Goal: Task Accomplishment & Management: Manage account settings

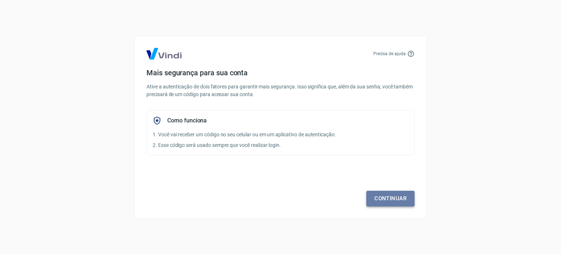
click at [391, 199] on link "Continuar" at bounding box center [390, 198] width 48 height 15
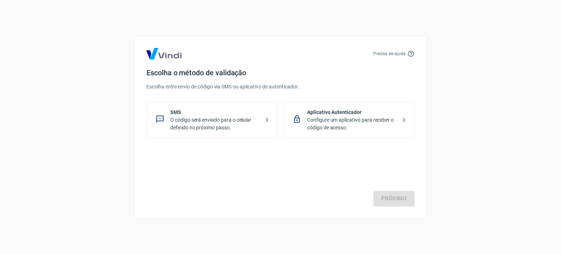
click at [233, 123] on p "O código será enviado para o celular definido no próximo passo." at bounding box center [214, 123] width 89 height 15
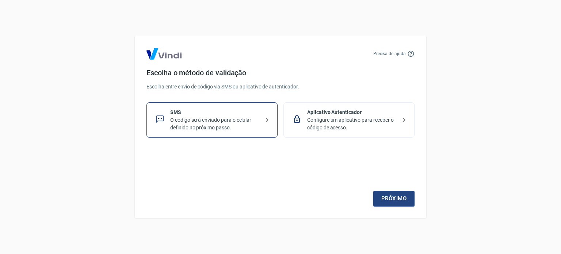
click at [256, 118] on p "O código será enviado para o celular definido no próximo passo." at bounding box center [214, 123] width 89 height 15
click at [400, 200] on link "Próximo" at bounding box center [393, 198] width 41 height 15
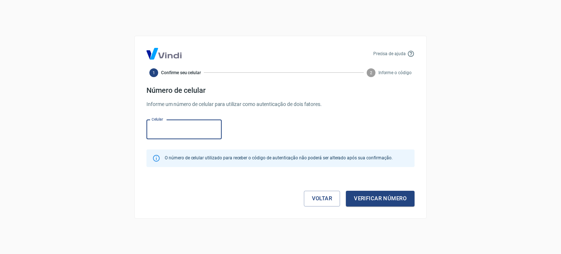
click at [188, 133] on input "Celular" at bounding box center [183, 129] width 75 height 19
click at [161, 133] on input "Celular" at bounding box center [183, 129] width 75 height 19
type input "[PHONE_NUMBER]"
click at [377, 198] on button "Verificar número" at bounding box center [380, 198] width 69 height 15
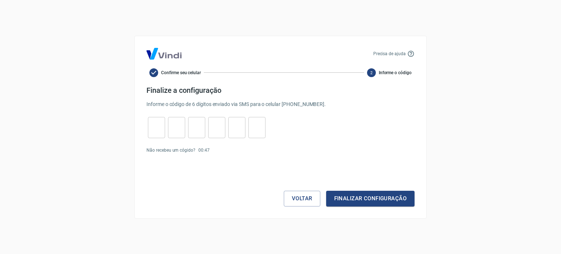
click at [225, 169] on div "Voltar Finalizar configuração" at bounding box center [280, 184] width 268 height 44
click at [229, 150] on link "Enviar novamente" at bounding box center [230, 150] width 35 height 5
click at [153, 125] on input "tel" at bounding box center [156, 127] width 17 height 16
type input "2"
type input "6"
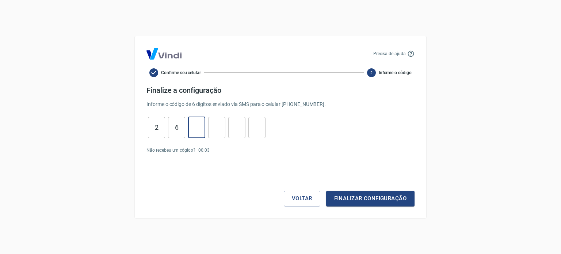
type input "5"
type input "3"
type input "0"
click at [355, 203] on button "Finalizar configuração" at bounding box center [370, 198] width 88 height 15
click at [234, 164] on link "Enviar novamente" at bounding box center [230, 163] width 35 height 5
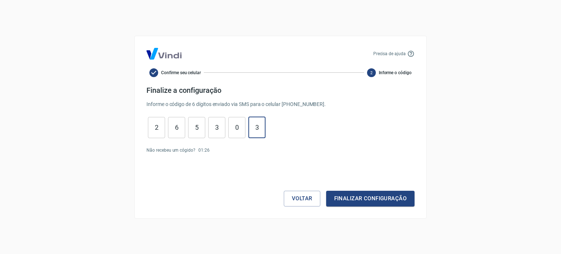
click at [257, 124] on input "3" at bounding box center [256, 127] width 17 height 16
click at [264, 127] on input "3" at bounding box center [256, 127] width 17 height 16
type input "3"
type input "0"
type input "3"
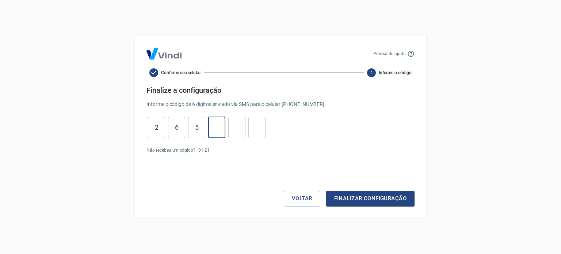
click at [242, 130] on input "tel" at bounding box center [236, 127] width 17 height 16
click at [205, 128] on input "5" at bounding box center [196, 127] width 17 height 16
type input "5"
click at [180, 126] on input "6" at bounding box center [176, 127] width 17 height 16
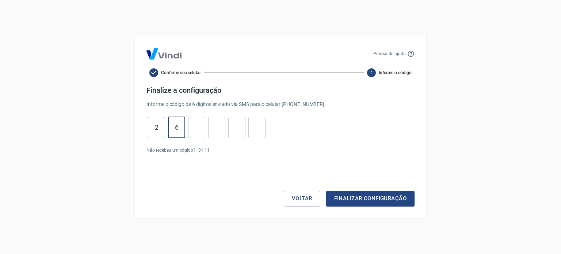
type input "6"
click at [162, 127] on input "2" at bounding box center [156, 127] width 17 height 16
type input "2"
type input "9"
type input "6"
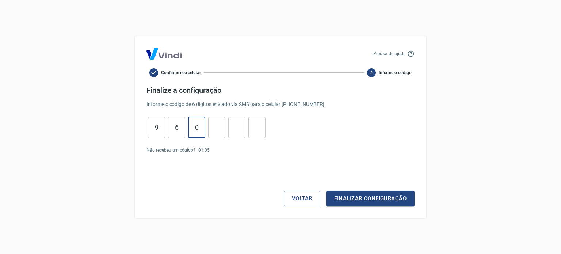
type input "0"
type input "8"
type input "4"
click at [373, 199] on button "Finalizar configuração" at bounding box center [370, 198] width 88 height 15
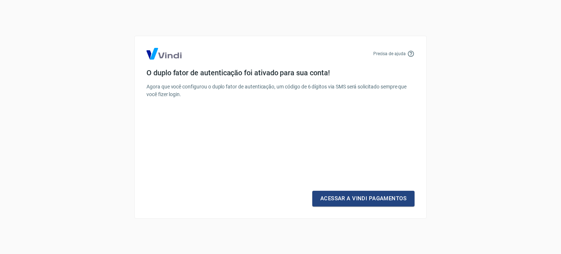
click at [373, 199] on link "Acessar a Vindi Pagamentos" at bounding box center [363, 198] width 102 height 15
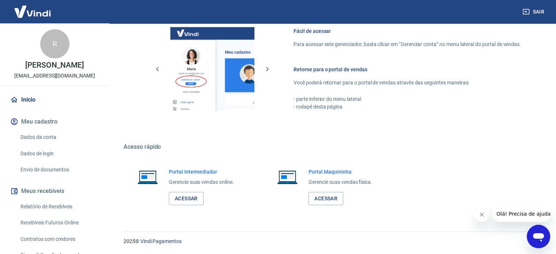
scroll to position [60, 0]
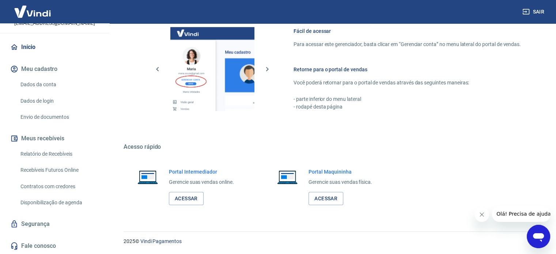
click at [37, 243] on link "Fale conosco" at bounding box center [55, 246] width 92 height 16
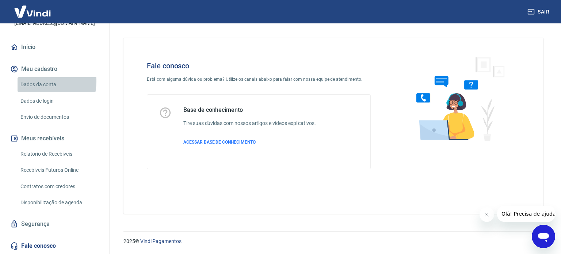
click at [39, 81] on link "Dados da conta" at bounding box center [59, 84] width 83 height 15
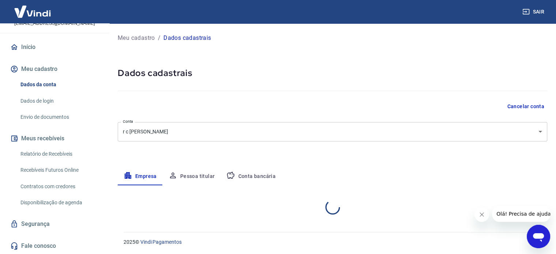
select select "MG"
select select "business"
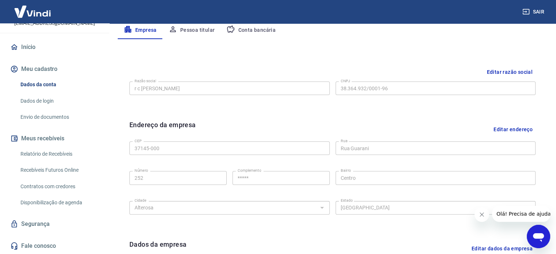
scroll to position [73, 0]
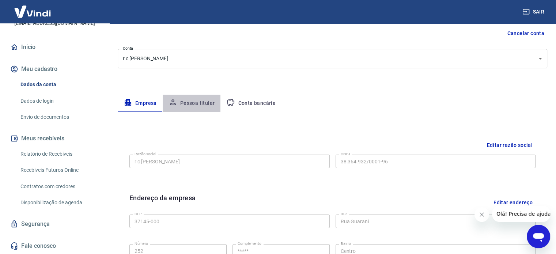
click at [191, 104] on button "Pessoa titular" at bounding box center [192, 104] width 58 height 18
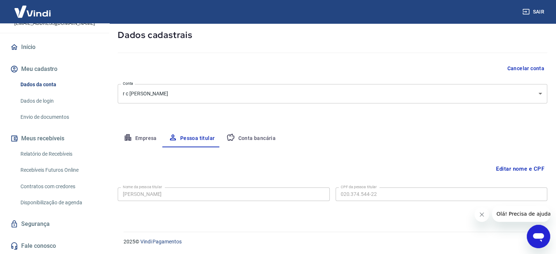
click at [256, 136] on button "Conta bancária" at bounding box center [250, 139] width 61 height 18
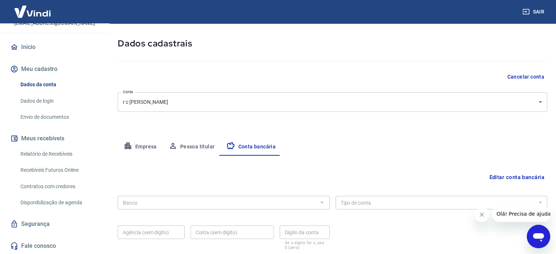
scroll to position [0, 0]
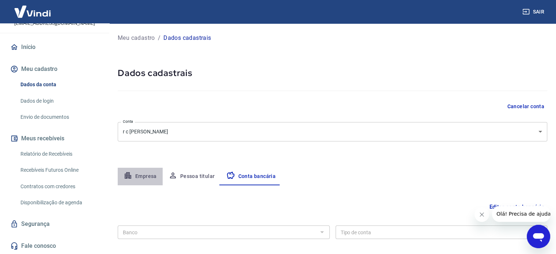
click at [146, 176] on button "Empresa" at bounding box center [140, 177] width 45 height 18
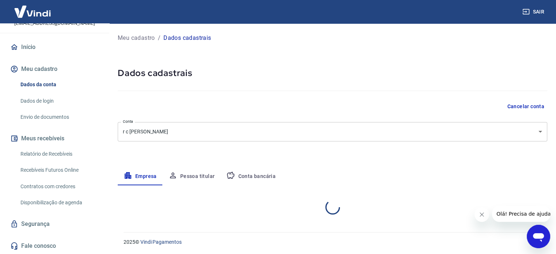
select select "MG"
select select "business"
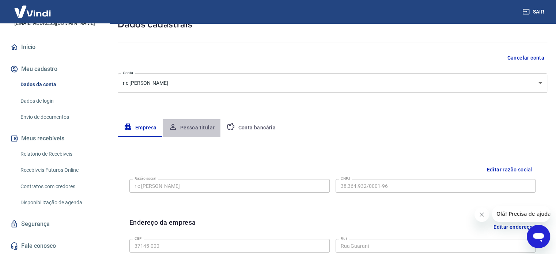
click at [206, 127] on button "Pessoa titular" at bounding box center [192, 128] width 58 height 18
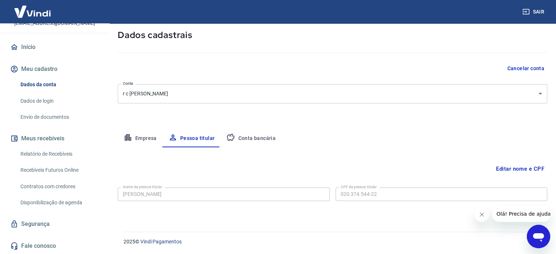
click at [248, 136] on button "Conta bancária" at bounding box center [250, 139] width 61 height 18
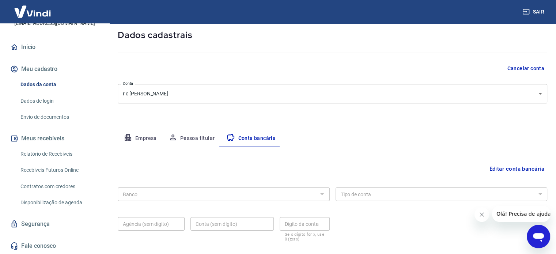
click at [525, 167] on button "Editar conta bancária" at bounding box center [516, 169] width 61 height 14
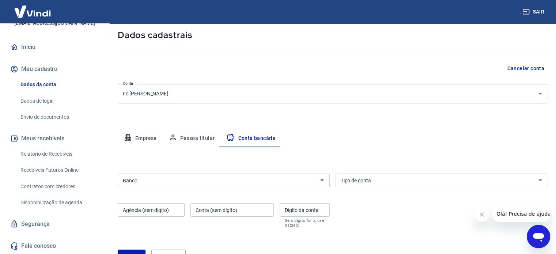
click at [150, 180] on input "Banco" at bounding box center [217, 180] width 195 height 9
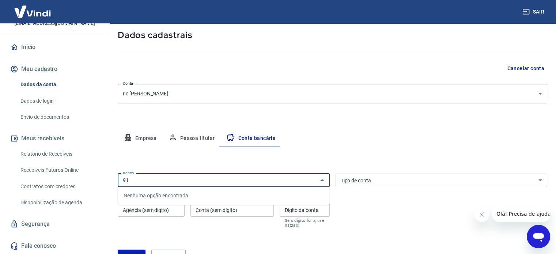
type input "9"
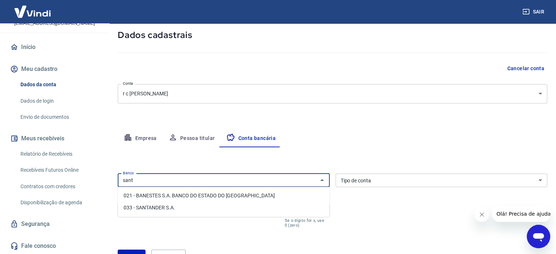
click at [150, 207] on li "033 - SANTANDER S.A." at bounding box center [223, 208] width 211 height 12
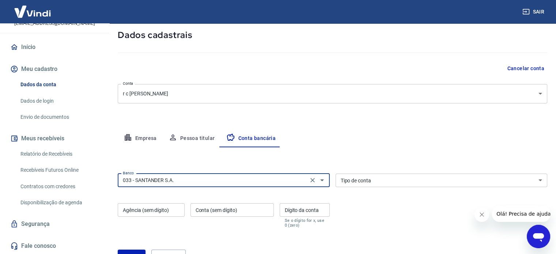
type input "033 - SANTANDER S.A."
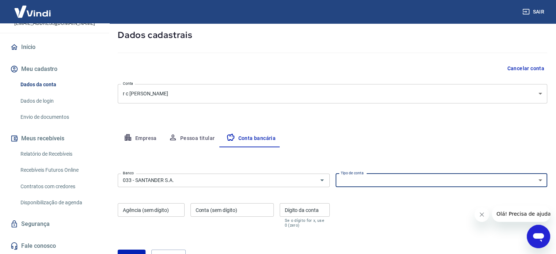
click at [379, 178] on select "Conta Corrente Conta Poupança" at bounding box center [441, 180] width 212 height 14
select select "1"
click at [335, 173] on select "Conta Corrente Conta Poupança" at bounding box center [441, 180] width 212 height 14
click at [370, 202] on div "Banco 033 - SANTANDER S.A. Banco Tipo de conta Conta Corrente Conta Poupança Ti…" at bounding box center [332, 200] width 429 height 58
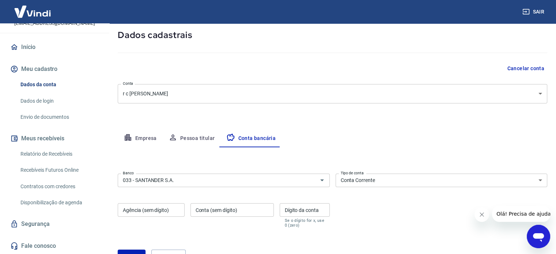
click at [146, 211] on div "Agência (sem dígito) Agência (sem dígito)" at bounding box center [151, 215] width 67 height 24
click at [146, 211] on input "Agência (sem dígito)" at bounding box center [151, 210] width 67 height 14
drag, startPoint x: 146, startPoint y: 211, endPoint x: 165, endPoint y: 248, distance: 41.8
click at [165, 248] on form "Banco 033 - SANTANDER S.A. Banco Tipo de conta Conta Corrente Conta Poupança Ti…" at bounding box center [332, 222] width 429 height 102
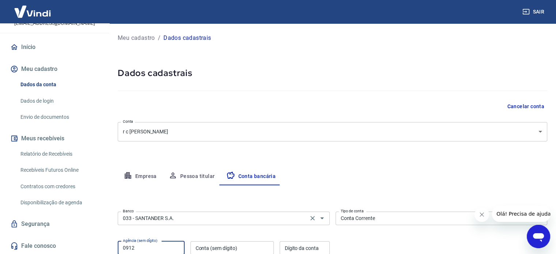
click at [226, 210] on div "Banco 033 - SANTANDER S.A. Banco" at bounding box center [224, 218] width 212 height 18
type input "0912"
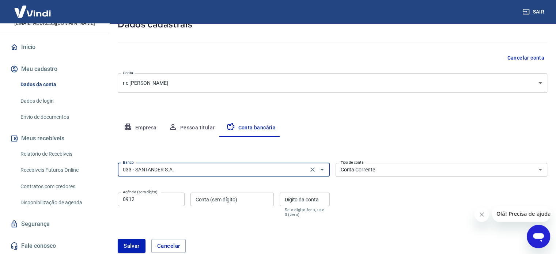
scroll to position [73, 0]
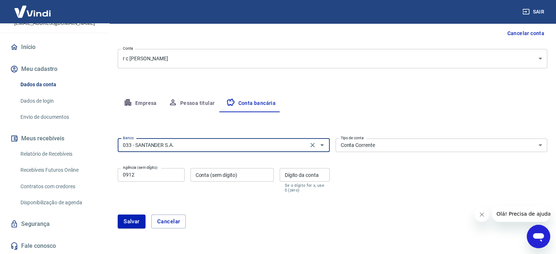
click at [210, 173] on div "Conta (sem dígito) Conta (sem dígito)" at bounding box center [231, 180] width 83 height 24
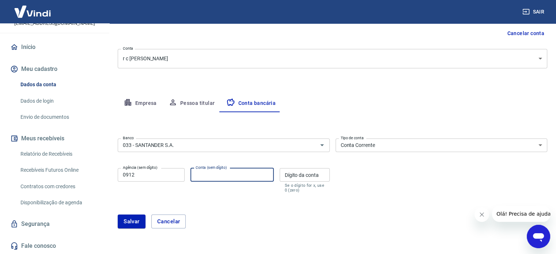
click at [226, 175] on input "Conta (sem dígito)" at bounding box center [231, 175] width 83 height 14
paste input "13002237"
type input "13002237"
click at [304, 175] on div "Dígito da conta Dígito da conta Se o dígito for x, use 0 (zero)" at bounding box center [304, 180] width 50 height 24
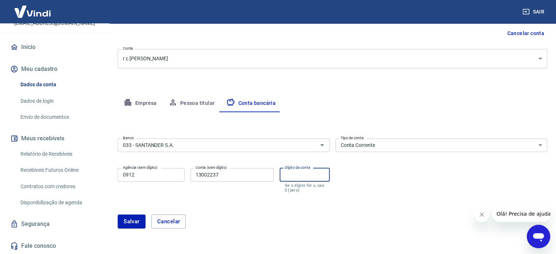
click at [304, 175] on input "Dígito da conta" at bounding box center [304, 175] width 50 height 14
drag, startPoint x: 307, startPoint y: 175, endPoint x: 325, endPoint y: 175, distance: 17.5
click at [325, 175] on input "Dígito da conta" at bounding box center [304, 175] width 50 height 14
click at [297, 173] on input "Dígito da conta" at bounding box center [304, 175] width 50 height 14
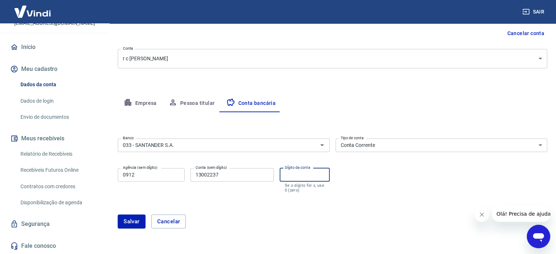
click at [322, 191] on div "Dígito da conta Dígito da conta Se o dígito for x, use 0 (zero)" at bounding box center [304, 180] width 50 height 24
type input "0"
click at [133, 222] on button "Salvar" at bounding box center [132, 221] width 28 height 14
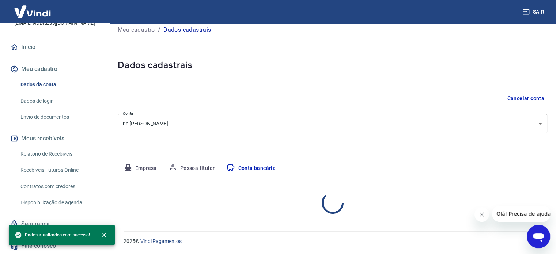
select select "1"
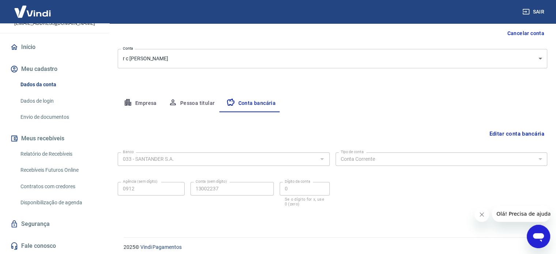
scroll to position [79, 0]
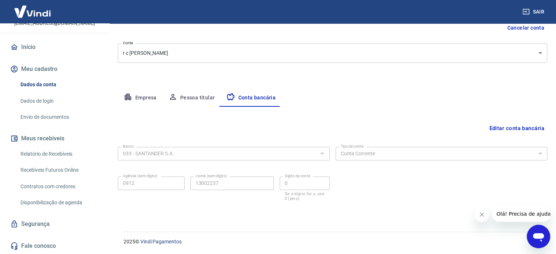
click at [41, 13] on img at bounding box center [32, 11] width 47 height 22
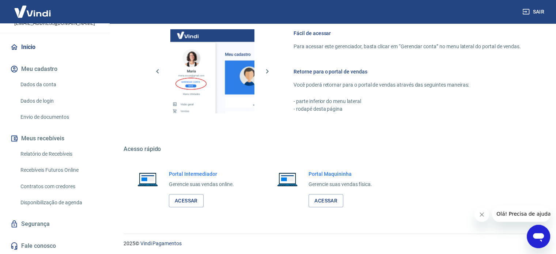
scroll to position [453, 0]
